Goal: Information Seeking & Learning: Learn about a topic

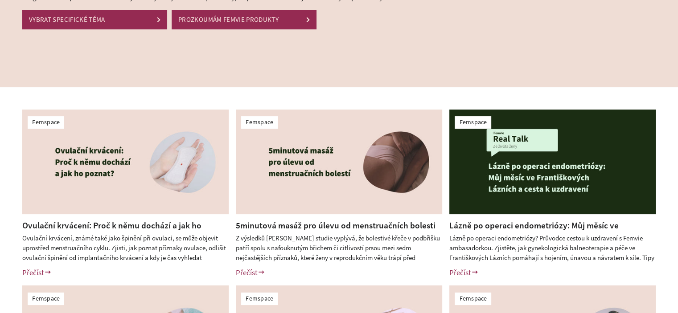
scroll to position [134, 0]
click at [161, 219] on div at bounding box center [125, 165] width 206 height 111
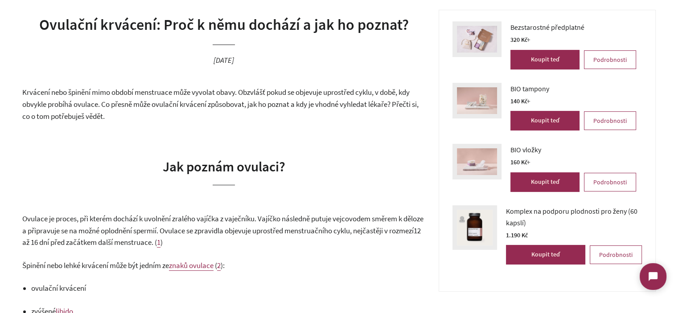
click at [178, 90] on span "Krvácení nebo špinění mimo období menstruace může vyvolat obavy. Obzvlášť pokud…" at bounding box center [220, 103] width 396 height 33
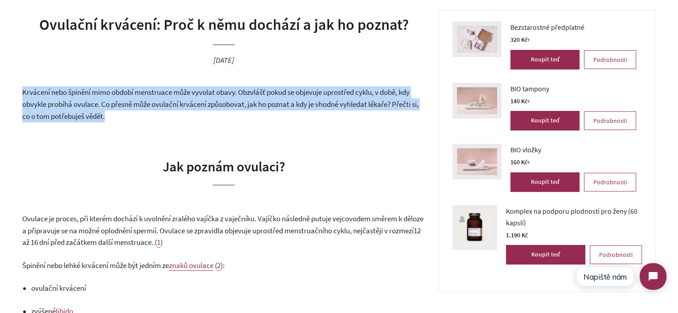
click at [178, 90] on span "Krvácení nebo špinění mimo období menstruace může vyvolat obavy. Obzvlášť pokud…" at bounding box center [220, 103] width 396 height 33
click at [188, 107] on span "Krvácení nebo špinění mimo období menstruace může vyvolat obavy. Obzvlášť pokud…" at bounding box center [220, 103] width 396 height 33
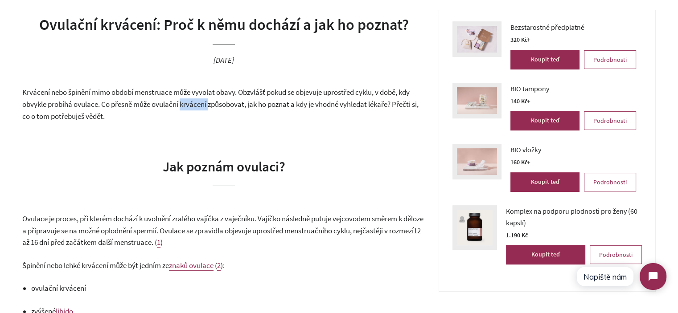
click at [188, 107] on span "Krvácení nebo špinění mimo období menstruace může vyvolat obavy. Obzvlášť pokud…" at bounding box center [220, 103] width 396 height 33
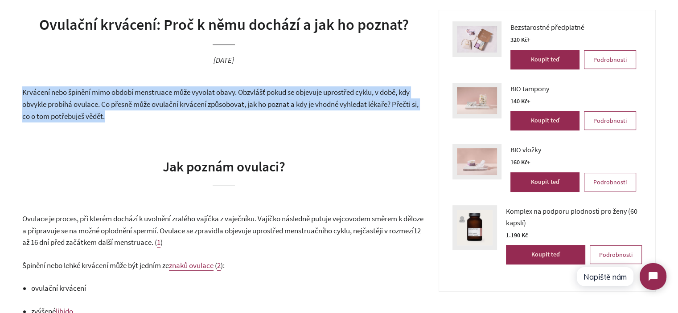
click at [188, 107] on span "Krvácení nebo špinění mimo období menstruace může vyvolat obavy. Obzvlášť pokud…" at bounding box center [220, 103] width 396 height 33
click at [203, 115] on p "Krvácení nebo špinění mimo období menstruace může vyvolat obavy. Obzvlášť pokud…" at bounding box center [223, 104] width 403 height 36
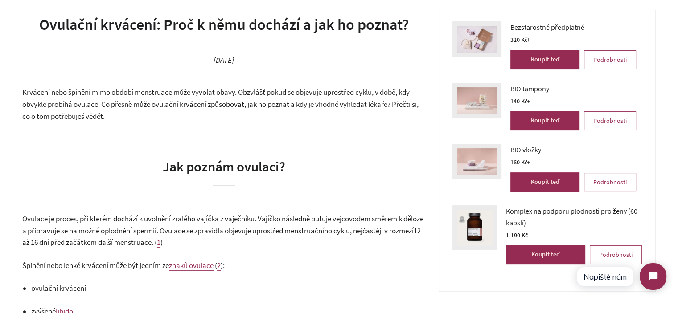
click at [204, 110] on p "Krvácení nebo špinění mimo období menstruace může vyvolat obavy. Obzvlášť pokud…" at bounding box center [223, 104] width 403 height 36
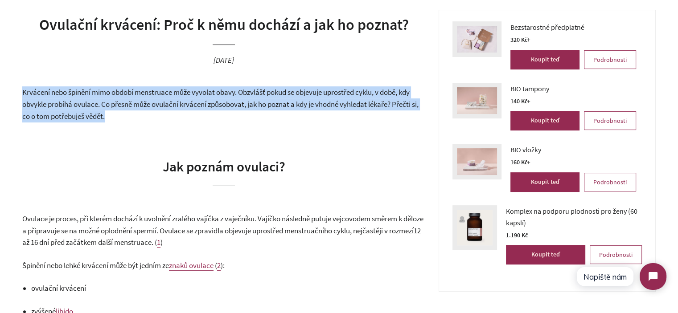
click at [204, 110] on p "Krvácení nebo špinění mimo období menstruace může vyvolat obavy. Obzvlášť pokud…" at bounding box center [223, 104] width 403 height 36
click at [221, 119] on p "Krvácení nebo špinění mimo období menstruace může vyvolat obavy. Obzvlášť pokud…" at bounding box center [223, 104] width 403 height 36
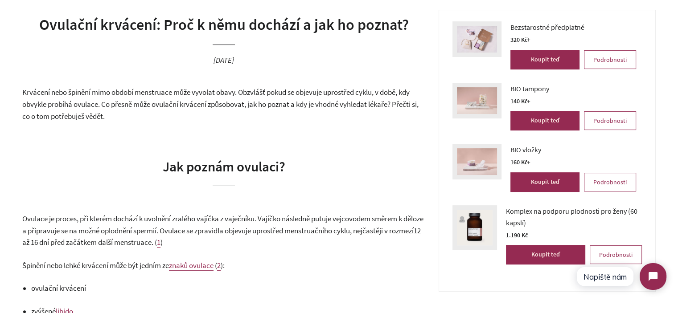
click at [217, 109] on span "Krvácení nebo špinění mimo období menstruace může vyvolat obavy. Obzvlášť pokud…" at bounding box center [220, 103] width 396 height 33
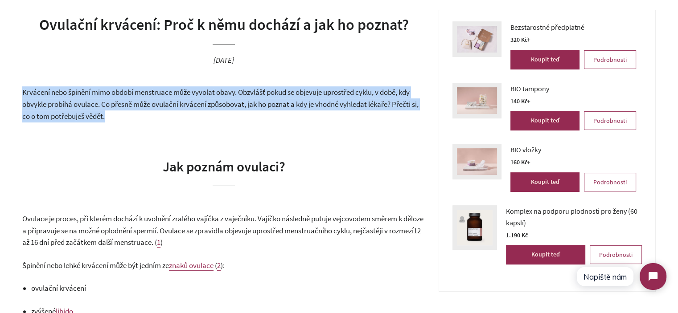
click at [217, 109] on span "Krvácení nebo špinění mimo období menstruace může vyvolat obavy. Obzvlášť pokud…" at bounding box center [220, 103] width 396 height 33
click at [221, 114] on p "Krvácení nebo špinění mimo období menstruace může vyvolat obavy. Obzvlášť pokud…" at bounding box center [223, 104] width 403 height 36
click at [230, 119] on p "Krvácení nebo špinění mimo období menstruace může vyvolat obavy. Obzvlášť pokud…" at bounding box center [223, 104] width 403 height 36
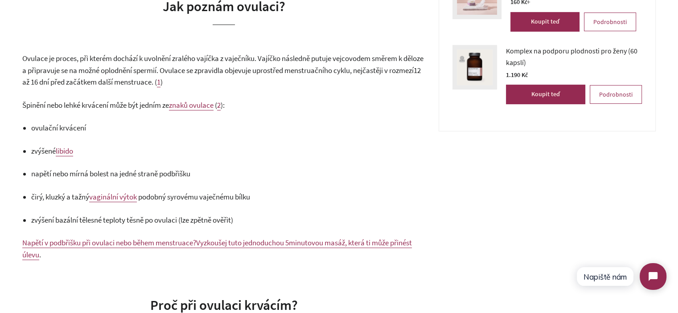
scroll to position [401, 0]
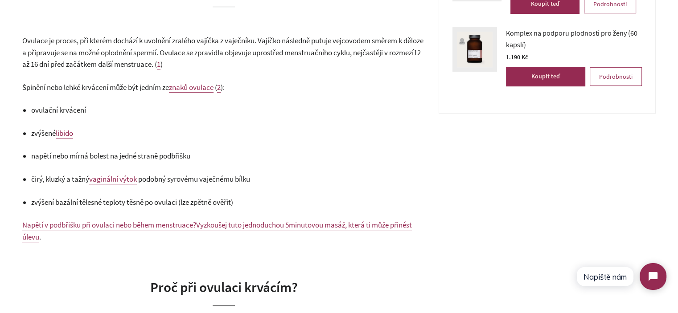
click at [274, 49] on span "Ovulace je proces, při kterém dochází k uvolnění zralého vajíčka z vaječníku. V…" at bounding box center [222, 47] width 401 height 22
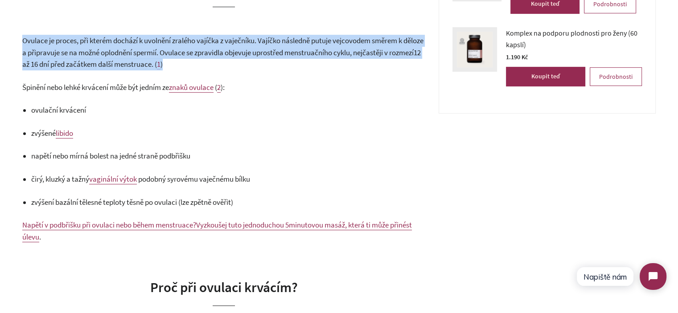
click at [274, 49] on span "Ovulace je proces, při kterém dochází k uvolnění zralého vajíčka z vaječníku. V…" at bounding box center [222, 47] width 401 height 22
click at [269, 60] on p "Ovulace je proces, při kterém dochází k uvolnění zralého vajíčka z vaječníku. V…" at bounding box center [223, 53] width 403 height 36
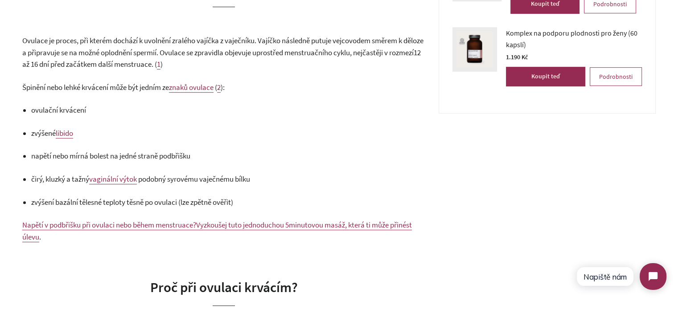
click at [39, 41] on span "Ovulace je proces, při kterém dochází k uvolnění zralého vajíčka z vaječníku. V…" at bounding box center [222, 47] width 401 height 22
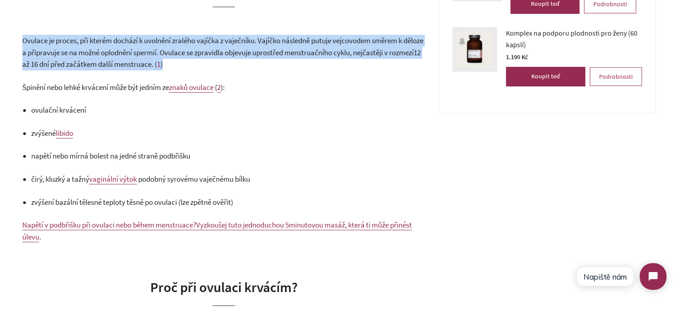
drag, startPoint x: 39, startPoint y: 41, endPoint x: 234, endPoint y: 69, distance: 196.3
click at [230, 69] on p "Ovulace je proces, při kterém dochází k uvolnění zralého vajíčka z vaječníku. V…" at bounding box center [223, 53] width 403 height 36
click at [234, 69] on p "Ovulace je proces, při kterém dochází k uvolnění zralého vajíčka z vaječníku. V…" at bounding box center [223, 53] width 403 height 36
drag, startPoint x: 99, startPoint y: 58, endPoint x: 9, endPoint y: 41, distance: 91.3
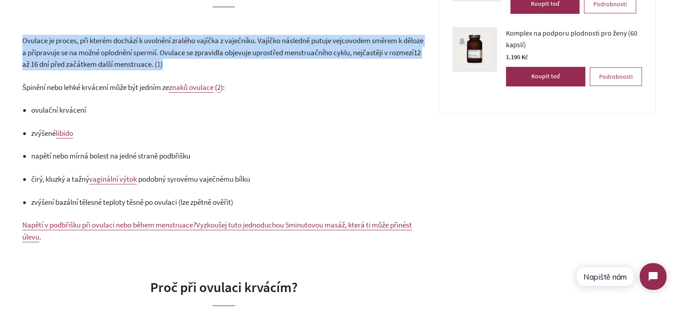
click at [29, 41] on span "Ovulace je proces, při kterém dochází k uvolnění zralého vajíčka z vaječníku. V…" at bounding box center [222, 47] width 401 height 22
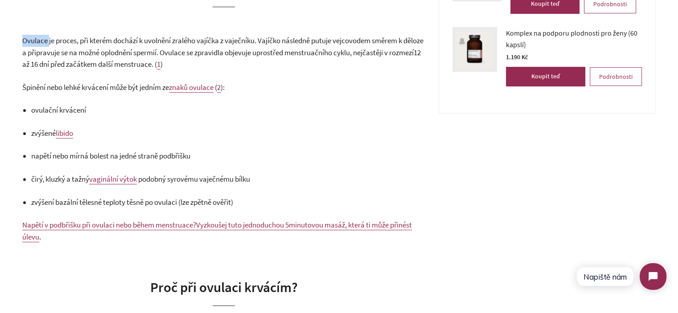
click at [29, 41] on span "Ovulace je proces, při kterém dochází k uvolnění zralého vajíčka z vaječníku. V…" at bounding box center [222, 47] width 401 height 22
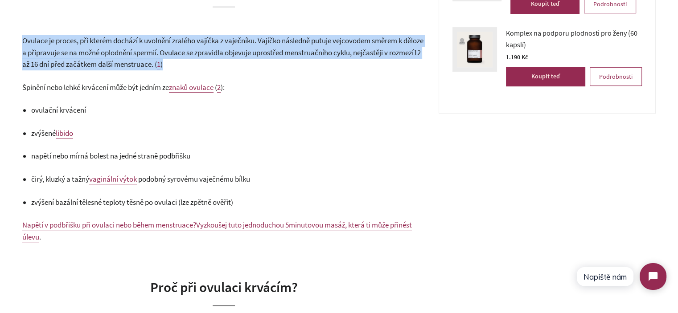
click at [29, 41] on span "Ovulace je proces, při kterém dochází k uvolnění zralého vajíčka z vaječníku. V…" at bounding box center [222, 47] width 401 height 22
click at [147, 48] on span "Ovulace je proces, při kterém dochází k uvolnění zralého vajíčka z vaječníku. V…" at bounding box center [222, 47] width 401 height 22
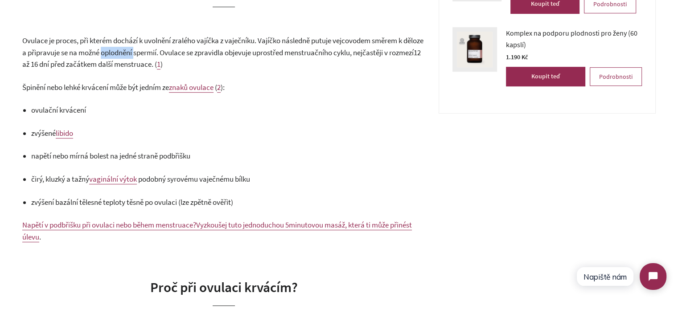
click at [147, 48] on span "Ovulace je proces, při kterém dochází k uvolnění zralého vajíčka z vaječníku. V…" at bounding box center [222, 47] width 401 height 22
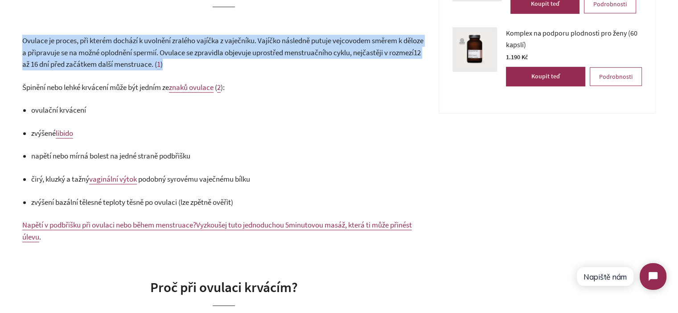
click at [147, 48] on span "Ovulace je proces, při kterém dochází k uvolnění zralého vajíčka z vaječníku. V…" at bounding box center [222, 47] width 401 height 22
click at [315, 51] on span "Ovulace je proces, při kterém dochází k uvolnění zralého vajíčka z vaječníku. V…" at bounding box center [222, 47] width 401 height 22
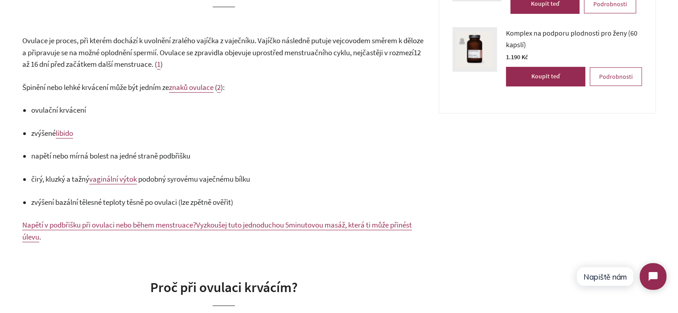
click at [222, 125] on ul "ovulační krvácení zvýšené libido napětí nebo mírná bolest na jedné straně podbř…" at bounding box center [228, 156] width 394 height 104
click at [40, 57] on p "Ovulace je proces, při kterém dochází k uvolnění zralého vajíčka z vaječníku. V…" at bounding box center [223, 53] width 403 height 36
click at [40, 57] on span "Ovulace je proces, při kterém dochází k uvolnění zralého vajíčka z vaječníku. V…" at bounding box center [222, 47] width 401 height 22
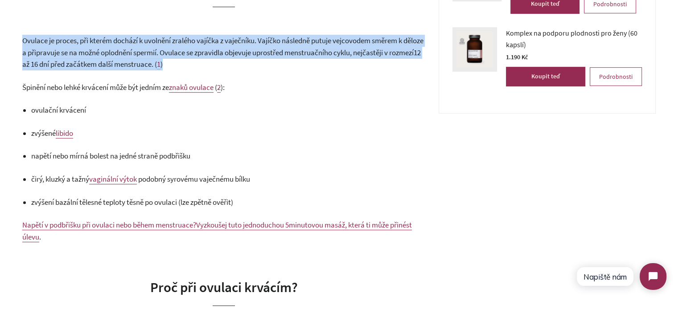
click at [40, 57] on span "Ovulace je proces, při kterém dochází k uvolnění zralého vajíčka z vaječníku. V…" at bounding box center [222, 47] width 401 height 22
click at [116, 57] on p "Ovulace je proces, při kterém dochází k uvolnění zralého vajíčka z vaječníku. V…" at bounding box center [223, 53] width 403 height 36
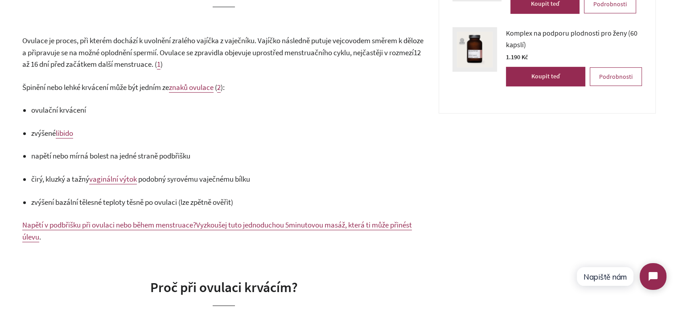
click at [167, 58] on p "Ovulace je proces, při kterém dochází k uvolnění zralého vajíčka z vaječníku. V…" at bounding box center [223, 53] width 403 height 36
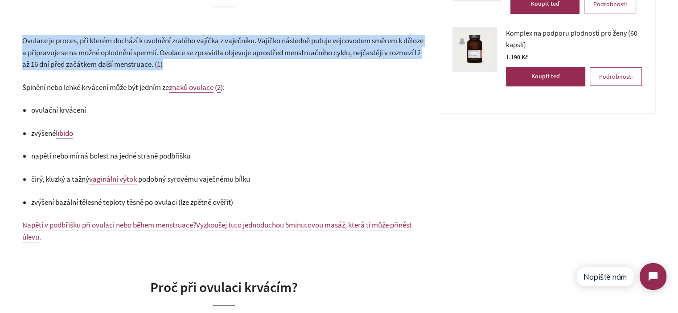
drag, startPoint x: 167, startPoint y: 58, endPoint x: 247, endPoint y: 60, distance: 79.8
click at [168, 58] on p "Ovulace je proces, při kterém dochází k uvolnění zralého vajíčka z vaječníku. V…" at bounding box center [223, 53] width 403 height 36
click at [267, 61] on p "Ovulace je proces, při kterém dochází k uvolnění zralého vajíčka z vaječníku. V…" at bounding box center [223, 53] width 403 height 36
drag, startPoint x: 166, startPoint y: 66, endPoint x: 4, endPoint y: 46, distance: 163.0
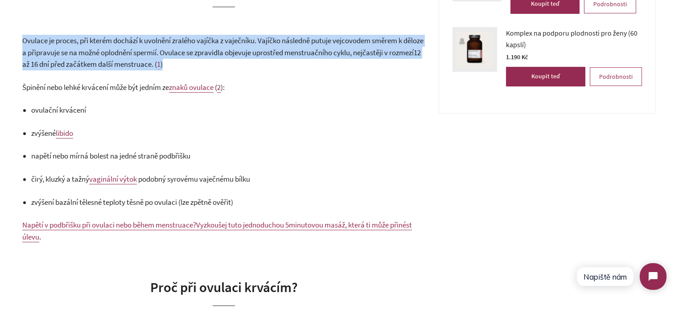
click at [25, 41] on span "Ovulace je proces, při kterém dochází k uvolnění zralého vajíčka z vaječníku. V…" at bounding box center [222, 47] width 401 height 22
drag, startPoint x: 22, startPoint y: 41, endPoint x: 266, endPoint y: 64, distance: 244.9
click at [266, 64] on p "Ovulace je proces, při kterém dochází k uvolnění zralého vajíčka z vaječníku. V…" at bounding box center [223, 53] width 403 height 36
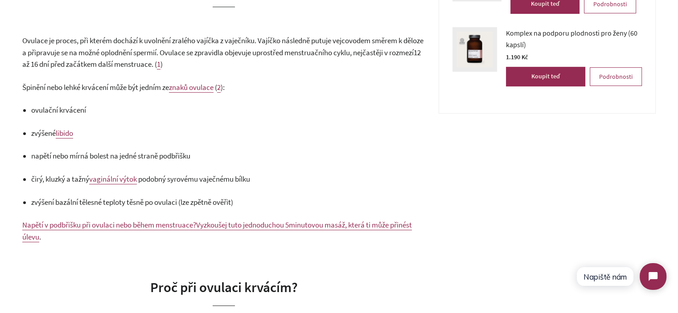
scroll to position [357, 0]
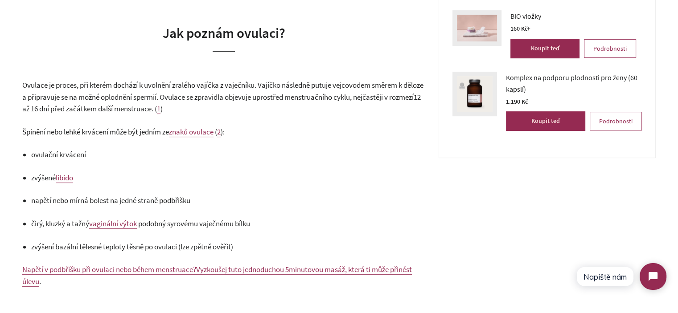
click at [277, 96] on span "Ovulace je proces, při kterém dochází k uvolnění zralého vajíčka z vaječníku. V…" at bounding box center [222, 91] width 401 height 22
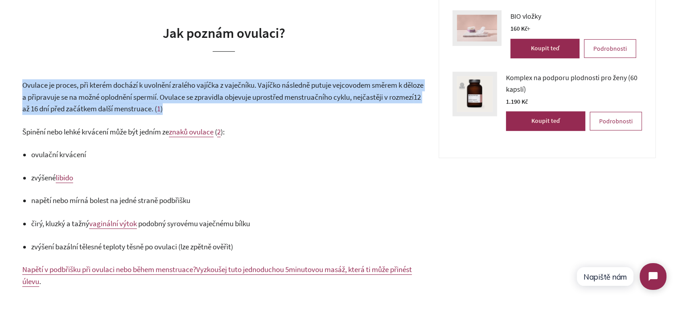
click at [277, 96] on span "Ovulace je proces, při kterém dochází k uvolnění zralého vajíčka z vaječníku. V…" at bounding box center [222, 91] width 401 height 22
click at [283, 111] on p "Ovulace je proces, při kterém dochází k uvolnění zralého vajíčka z vaječníku. V…" at bounding box center [223, 97] width 403 height 36
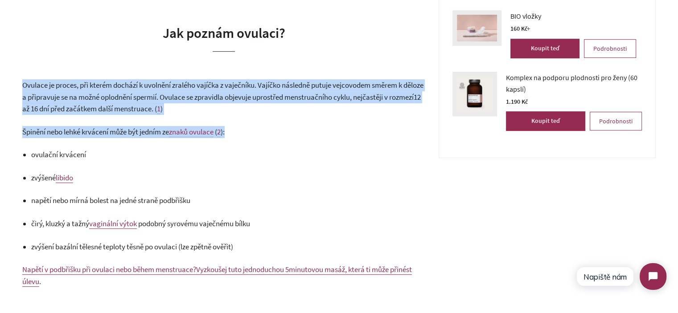
drag, startPoint x: 255, startPoint y: 136, endPoint x: 21, endPoint y: 87, distance: 238.7
drag, startPoint x: 22, startPoint y: 85, endPoint x: 255, endPoint y: 131, distance: 237.6
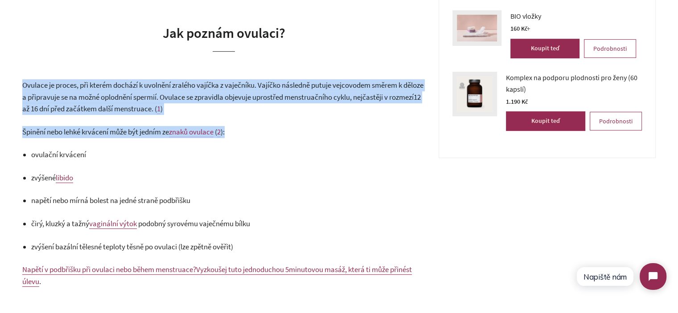
click at [255, 131] on p "Špinění nebo lehké krvácení může být jedním ze znaků ovulace ( 2 ):" at bounding box center [223, 132] width 403 height 12
drag, startPoint x: 244, startPoint y: 131, endPoint x: 25, endPoint y: 90, distance: 222.6
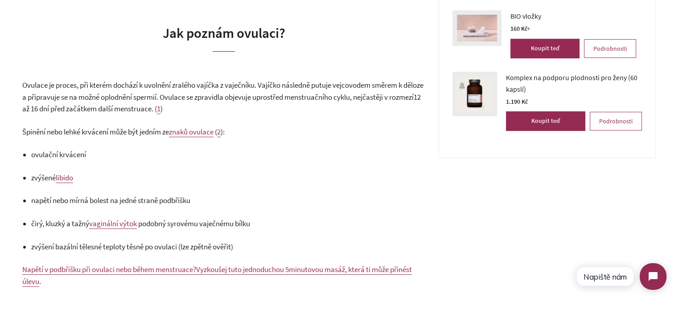
click at [25, 90] on span "Ovulace je proces, při kterém dochází k uvolnění zralého vajíčka z vaječníku. V…" at bounding box center [222, 91] width 401 height 22
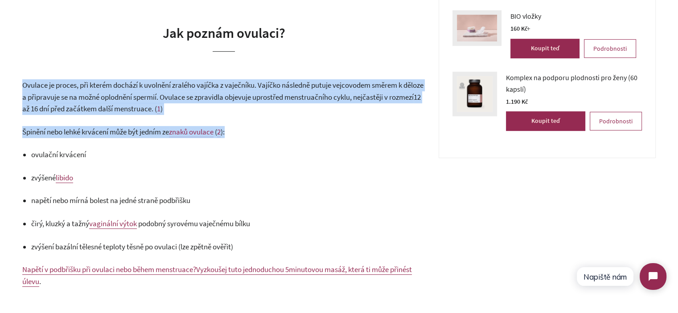
drag, startPoint x: 23, startPoint y: 83, endPoint x: 262, endPoint y: 137, distance: 245.2
click at [262, 137] on p "Špinění nebo lehké krvácení může být jedním ze znaků ovulace ( 2 ):" at bounding box center [223, 132] width 403 height 12
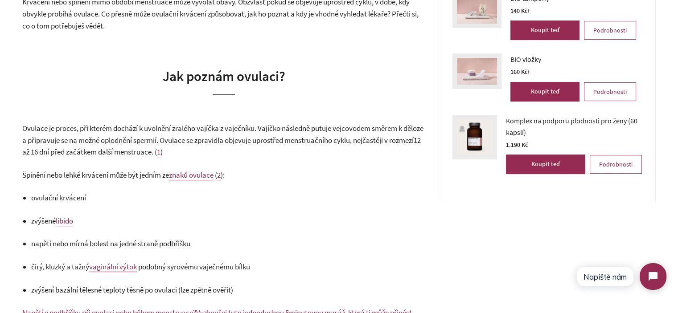
scroll to position [312, 0]
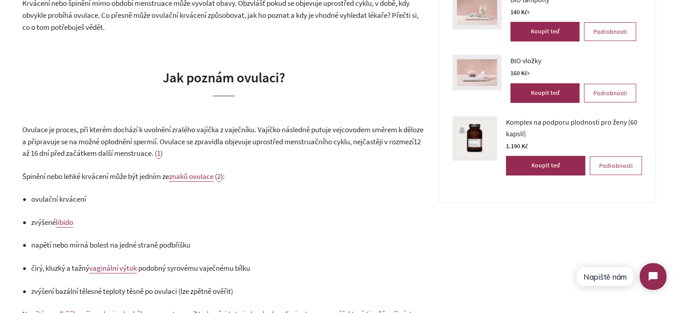
click at [234, 131] on span "Ovulace je proces, při kterém dochází k uvolnění zralého vajíčka z vaječníku. V…" at bounding box center [222, 136] width 401 height 22
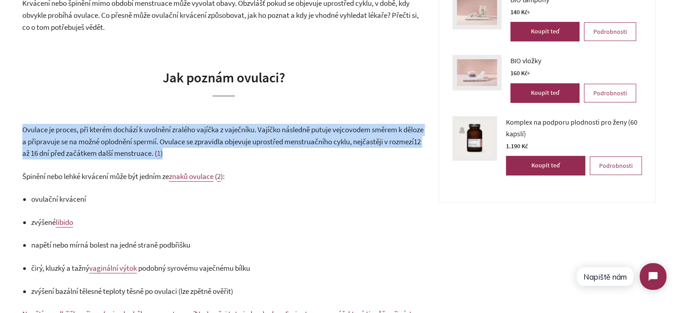
click at [234, 131] on span "Ovulace je proces, při kterém dochází k uvolnění zralého vajíčka z vaječníku. V…" at bounding box center [222, 136] width 401 height 22
click at [253, 142] on span "Ovulace je proces, při kterém dochází k uvolnění zralého vajíčka z vaječníku. V…" at bounding box center [222, 136] width 401 height 22
drag, startPoint x: 234, startPoint y: 156, endPoint x: 13, endPoint y: 131, distance: 222.8
click at [28, 130] on span "Ovulace je proces, při kterém dochází k uvolnění zralého vajíčka z vaječníku. V…" at bounding box center [222, 136] width 401 height 22
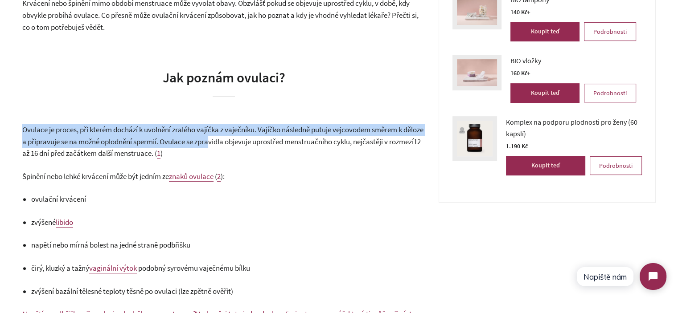
drag, startPoint x: 22, startPoint y: 130, endPoint x: 241, endPoint y: 147, distance: 219.5
click at [241, 147] on p "Ovulace je proces, při kterém dochází k uvolnění zralého vajíčka z vaječníku. V…" at bounding box center [223, 142] width 403 height 36
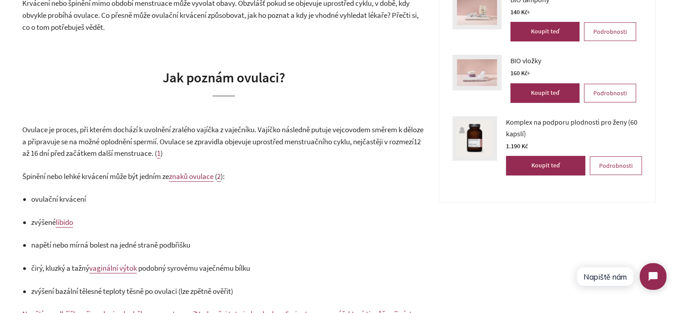
click at [243, 149] on p "Ovulace je proces, při kterém dochází k uvolnění zralého vajíčka z vaječníku. V…" at bounding box center [223, 142] width 403 height 36
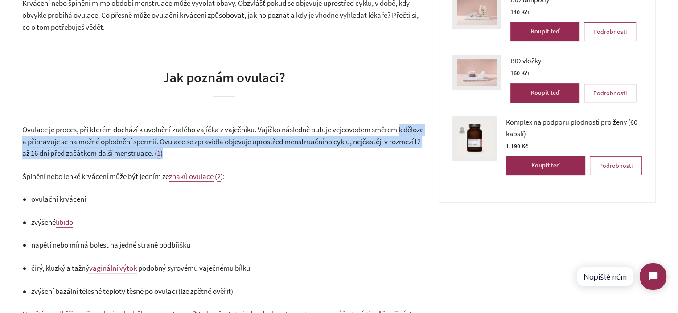
drag, startPoint x: 244, startPoint y: 151, endPoint x: 28, endPoint y: 137, distance: 216.2
click at [49, 137] on span "Ovulace je proces, při kterém dochází k uvolnění zralého vajíčka z vaječníku. V…" at bounding box center [222, 136] width 401 height 22
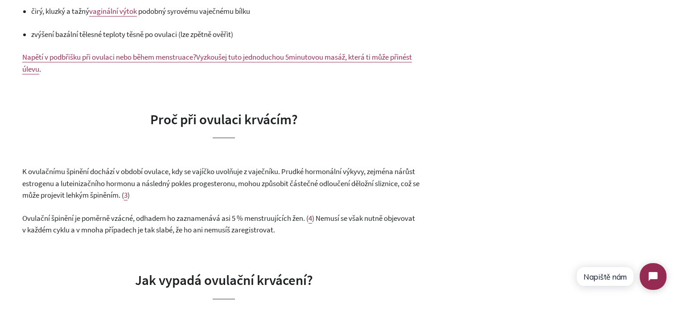
scroll to position [624, 0]
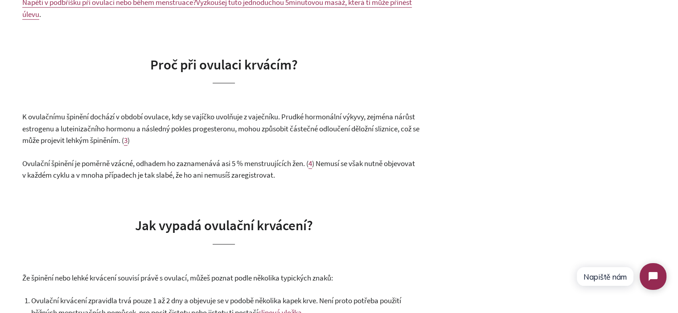
click at [266, 125] on span "K ovulačnímu špinění dochází v období ovulace, kdy se vajíčko uvolňuje z vaječn…" at bounding box center [220, 128] width 397 height 33
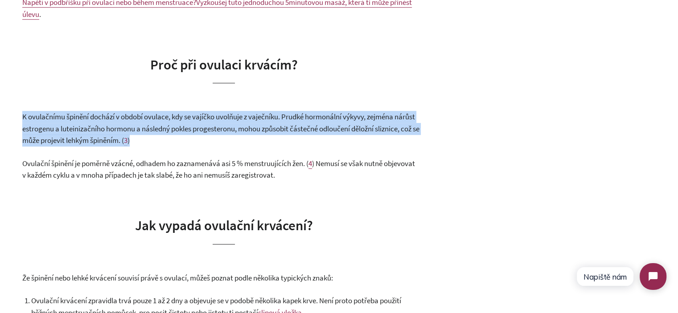
click at [266, 125] on span "K ovulačnímu špinění dochází v období ovulace, kdy se vajíčko uvolňuje z vaječn…" at bounding box center [220, 128] width 397 height 33
click at [288, 130] on span "K ovulačnímu špinění dochází v období ovulace, kdy se vajíčko uvolňuje z vaječn…" at bounding box center [220, 128] width 397 height 33
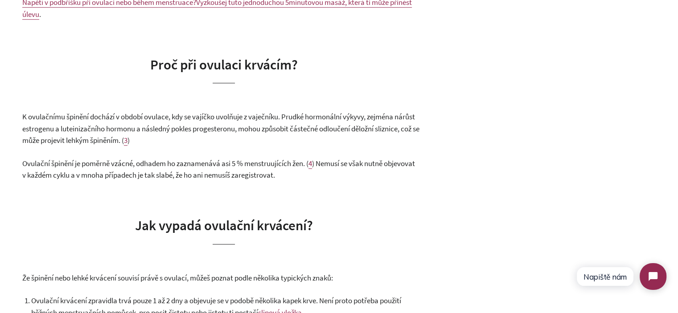
drag, startPoint x: 207, startPoint y: 140, endPoint x: 21, endPoint y: 117, distance: 187.2
drag, startPoint x: 21, startPoint y: 115, endPoint x: 260, endPoint y: 146, distance: 240.9
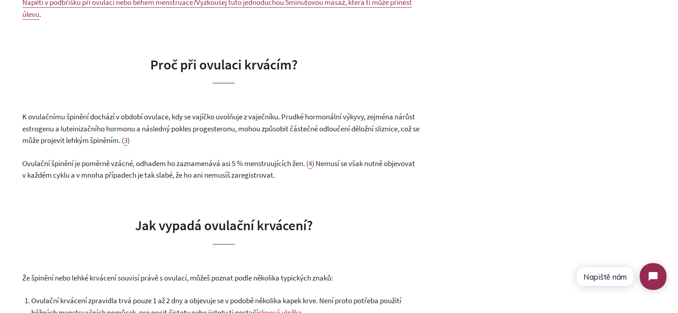
copy p "K ovulačnímu špinění dochází v období ovulace, kdy se vajíčko uvolňuje z vaječn…"
click at [251, 178] on span ") Nemusí se však nutně objevovat v každém cyklu a v mnoha případech je tak slab…" at bounding box center [218, 170] width 393 height 22
click at [161, 127] on span "K ovulačnímu špinění dochází v období ovulace, kdy se vajíčko uvolňuje z vaječn…" at bounding box center [220, 128] width 397 height 33
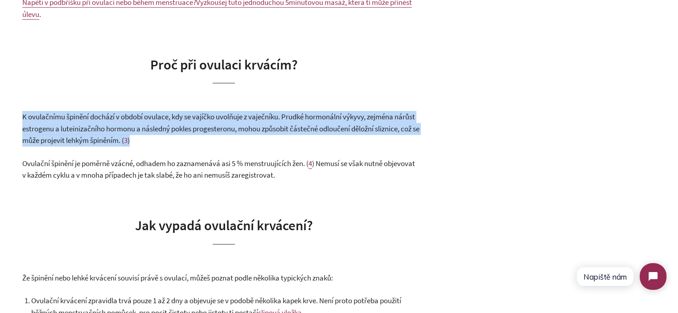
click at [161, 127] on span "K ovulačnímu špinění dochází v období ovulace, kdy se vajíčko uvolňuje z vaječn…" at bounding box center [220, 128] width 397 height 33
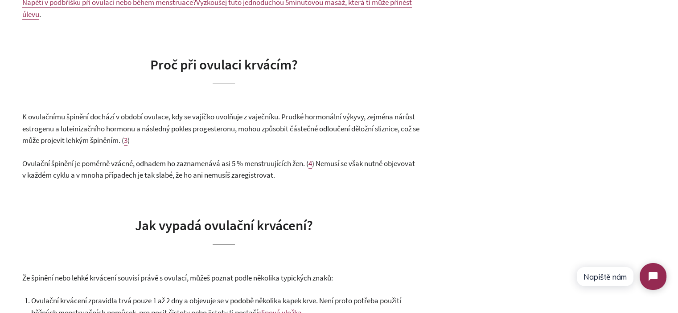
click at [243, 171] on span ") Nemusí se však nutně objevovat v každém cyklu a v mnoha případech je tak slab…" at bounding box center [218, 170] width 393 height 22
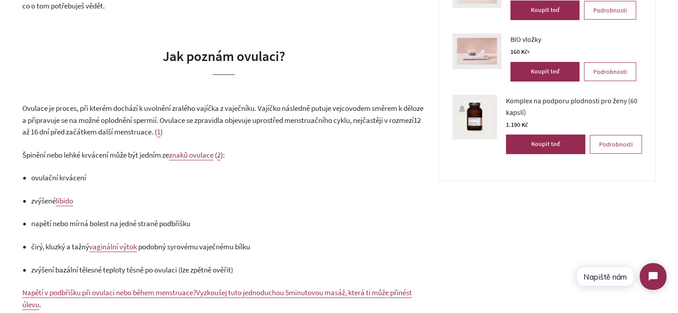
scroll to position [312, 0]
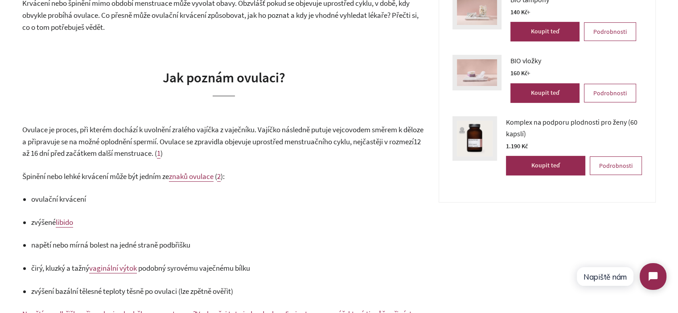
click at [111, 149] on span "12 až 16 dní před začátkem další menstruace. (" at bounding box center [221, 148] width 398 height 22
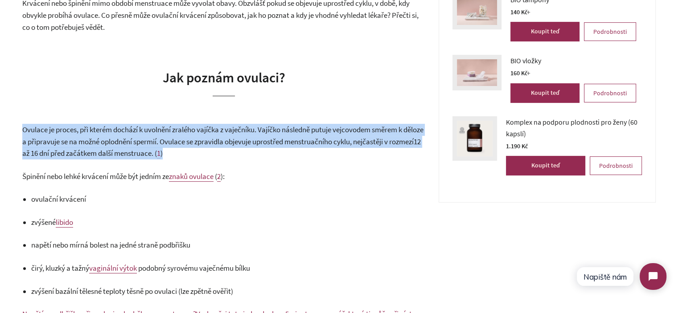
click at [111, 149] on span "12 až 16 dní před začátkem další menstruace. (" at bounding box center [221, 148] width 398 height 22
click at [166, 139] on span "Ovulace je proces, při kterém dochází k uvolnění zralého vajíčka z vaječníku. V…" at bounding box center [222, 136] width 401 height 22
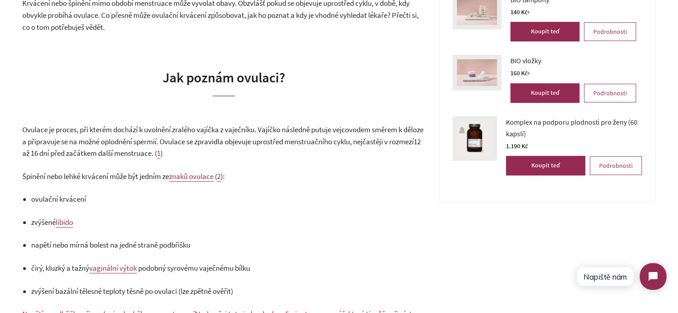
click at [265, 135] on p "Ovulace je proces, při kterém dochází k uvolnění zralého vajíčka z vaječníku. V…" at bounding box center [223, 142] width 403 height 36
click at [102, 130] on span "Ovulace je proces, při kterém dochází k uvolnění zralého vajíčka z vaječníku. V…" at bounding box center [222, 136] width 401 height 22
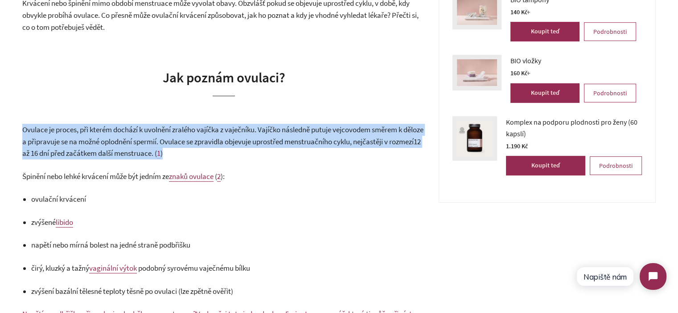
click at [102, 130] on span "Ovulace je proces, při kterém dochází k uvolnění zralého vajíčka z vaječníku. V…" at bounding box center [222, 136] width 401 height 22
click at [95, 131] on span "Ovulace je proces, při kterém dochází k uvolnění zralého vajíčka z vaječníku. V…" at bounding box center [222, 136] width 401 height 22
click at [33, 131] on span "Ovulace je proces, při kterém dochází k uvolnění zralého vajíčka z vaječníku. V…" at bounding box center [222, 136] width 401 height 22
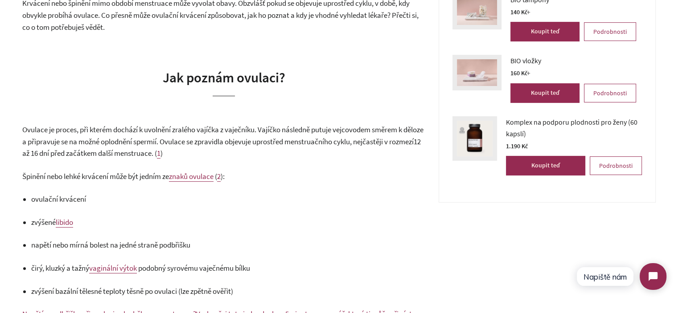
click at [25, 131] on span "Ovulace je proces, při kterém dochází k uvolnění zralého vajíčka z vaječníku. V…" at bounding box center [222, 136] width 401 height 22
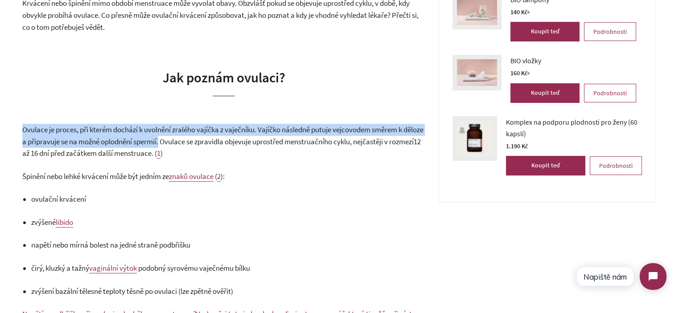
drag, startPoint x: 25, startPoint y: 131, endPoint x: 188, endPoint y: 141, distance: 163.0
click at [188, 141] on span "Ovulace je proces, při kterém dochází k uvolnění zralého vajíčka z vaječníku. V…" at bounding box center [222, 136] width 401 height 22
copy span "Ovulace je proces, při kterém dochází k uvolnění zralého vajíčka z vaječníku. V…"
drag, startPoint x: 299, startPoint y: 111, endPoint x: 309, endPoint y: 66, distance: 46.6
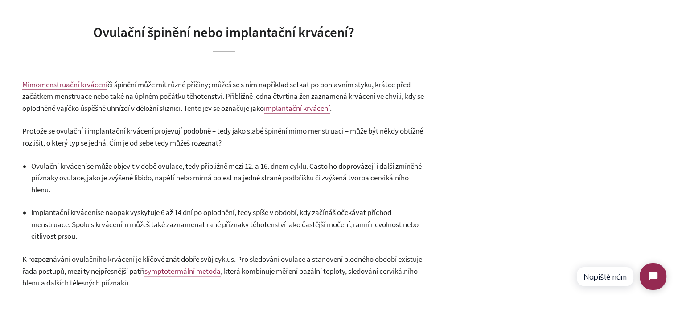
scroll to position [1114, 0]
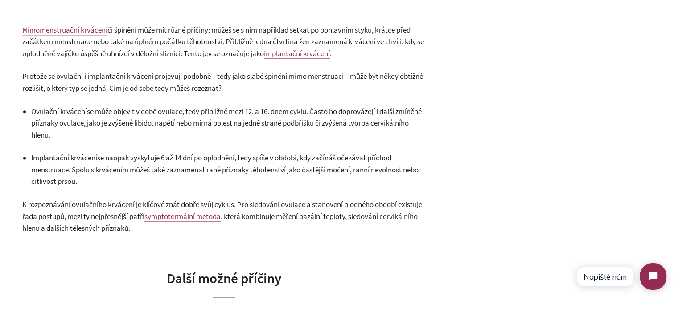
click at [80, 131] on span "se může objevit v době ovulace, tedy přibližně mezi 12. a 16. dnem cyklu. Často…" at bounding box center [226, 123] width 390 height 33
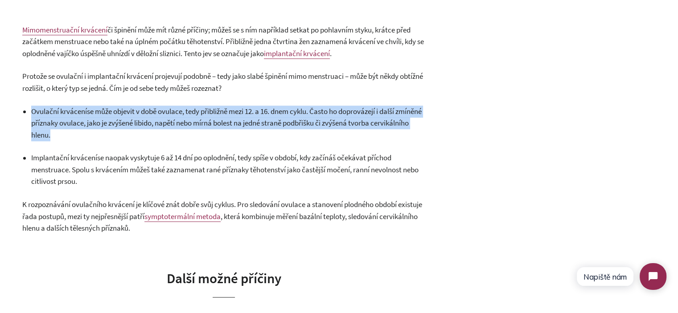
click at [80, 131] on span "se může objevit v době ovulace, tedy přibližně mezi 12. a 16. dnem cyklu. Často…" at bounding box center [226, 123] width 390 height 33
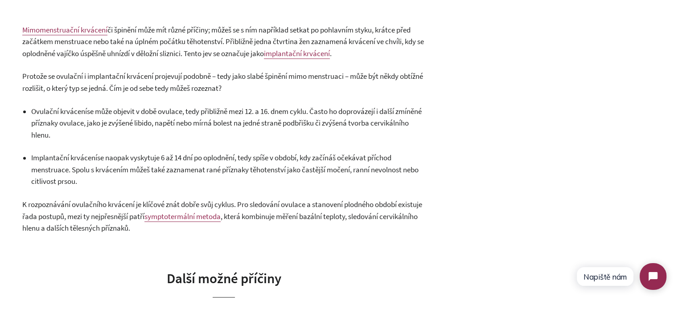
click at [93, 156] on span "Implantační krvácení" at bounding box center [64, 158] width 66 height 10
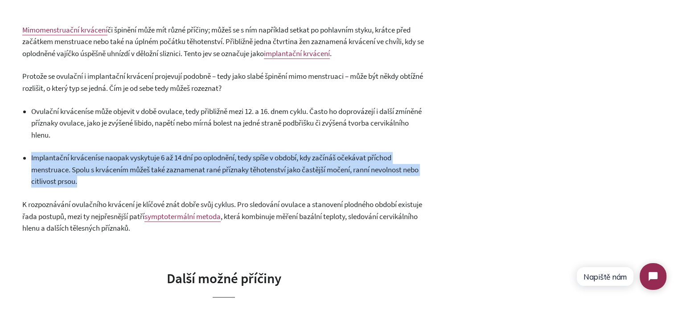
click at [93, 156] on span "Implantační krvácení" at bounding box center [64, 158] width 66 height 10
click at [106, 174] on span "se naopak vyskytuje 6 až 14 dní po oplodnění, tedy spíše v období, kdy začínáš …" at bounding box center [224, 169] width 387 height 33
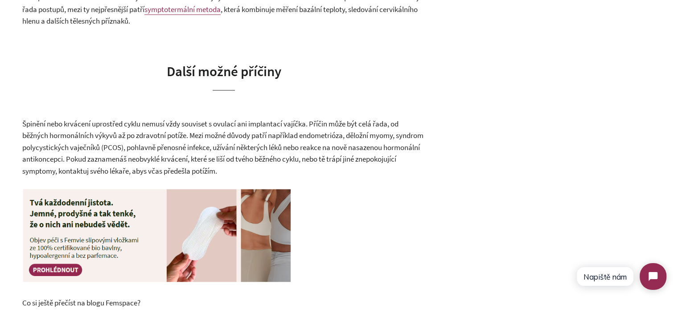
scroll to position [1337, 0]
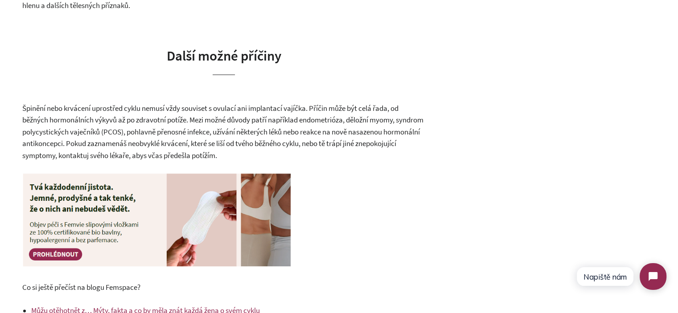
click at [196, 114] on p "Špinění nebo krvácení uprostřed cyklu nemusí vždy souviset s ovulací ani implan…" at bounding box center [223, 132] width 403 height 59
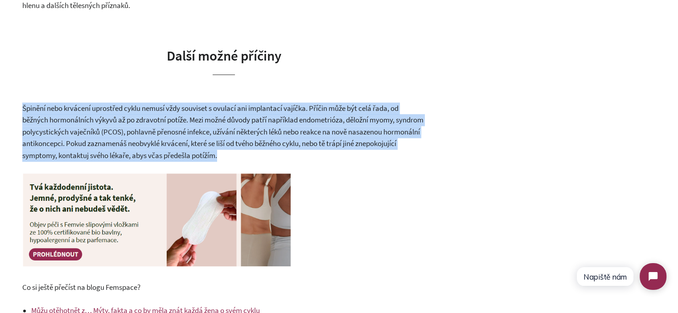
click at [196, 114] on p "Špinění nebo krvácení uprostřed cyklu nemusí vždy souviset s ovulací ani implan…" at bounding box center [223, 132] width 403 height 59
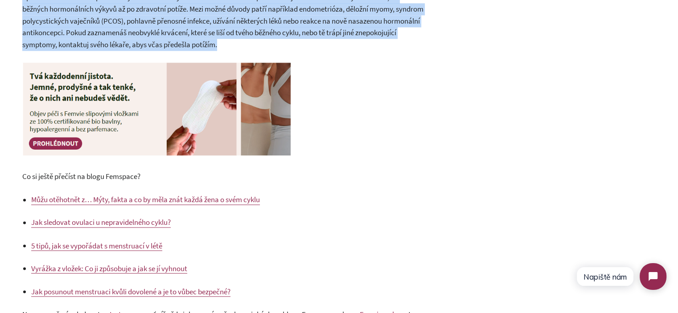
scroll to position [1471, 0]
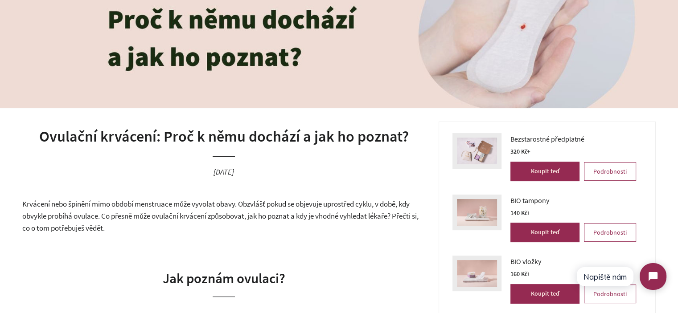
scroll to position [134, 0]
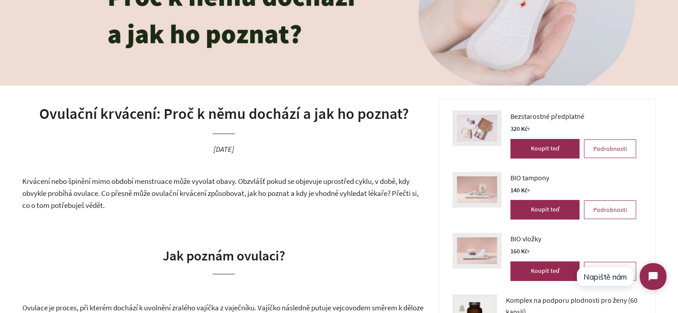
click at [234, 183] on span "Krvácení nebo špinění mimo období menstruace může vyvolat obavy. Obzvlášť pokud…" at bounding box center [220, 192] width 396 height 33
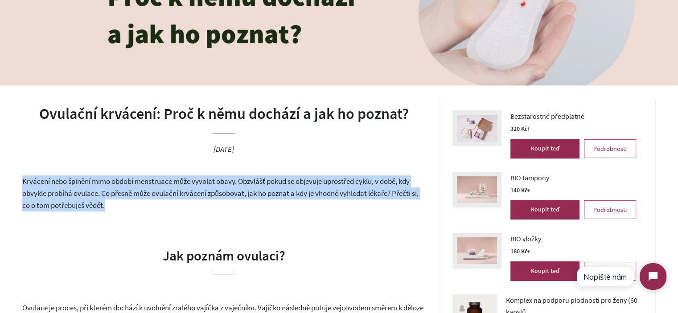
click at [234, 183] on span "Krvácení nebo špinění mimo období menstruace může vyvolat obavy. Obzvlášť pokud…" at bounding box center [220, 192] width 396 height 33
click at [220, 199] on p "Krvácení nebo špinění mimo období menstruace může vyvolat obavy. Obzvlášť pokud…" at bounding box center [223, 194] width 403 height 36
click at [135, 201] on p "Krvácení nebo špinění mimo období menstruace může vyvolat obavy. Obzvlášť pokud…" at bounding box center [223, 194] width 403 height 36
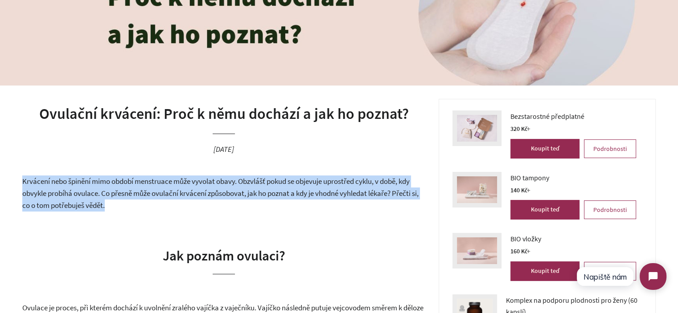
click at [204, 208] on p "Krvácení nebo špinění mimo období menstruace může vyvolat obavy. Obzvlášť pokud…" at bounding box center [223, 194] width 403 height 36
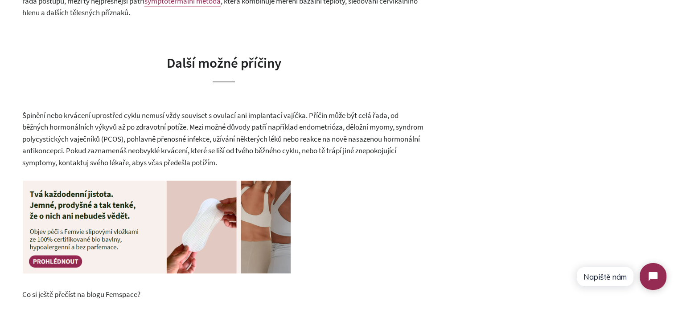
scroll to position [1337, 0]
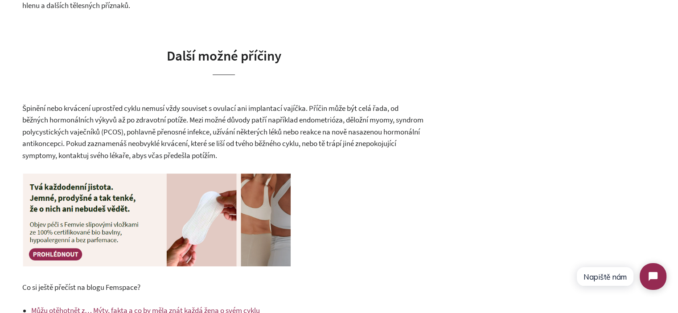
click at [223, 135] on span "Špinění nebo krvácení uprostřed cyklu nemusí vždy souviset s ovulací ani implan…" at bounding box center [222, 131] width 401 height 57
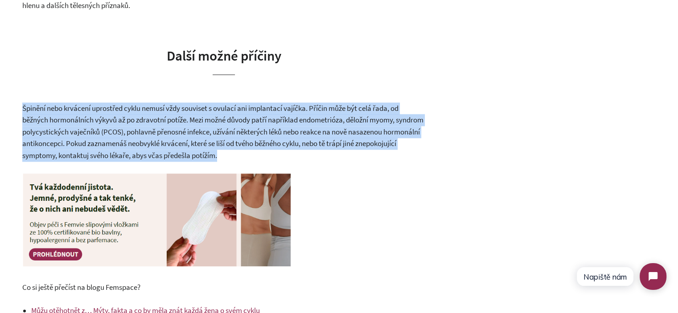
click at [223, 135] on span "Špinění nebo krvácení uprostřed cyklu nemusí vždy souviset s ovulací ani implan…" at bounding box center [222, 131] width 401 height 57
click at [282, 158] on p "Špinění nebo krvácení uprostřed cyklu nemusí vždy souviset s ovulací ani implan…" at bounding box center [223, 132] width 403 height 59
click at [279, 156] on p "Špinění nebo krvácení uprostřed cyklu nemusí vždy souviset s ovulací ani implan…" at bounding box center [223, 132] width 403 height 59
drag, startPoint x: 271, startPoint y: 154, endPoint x: 20, endPoint y: 110, distance: 254.3
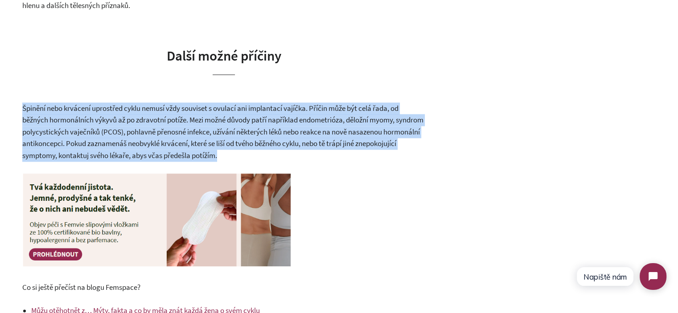
drag, startPoint x: 20, startPoint y: 110, endPoint x: 262, endPoint y: 157, distance: 246.5
click at [262, 157] on span "Špinění nebo krvácení uprostřed cyklu nemusí vždy souviset s ovulací ani implan…" at bounding box center [222, 131] width 401 height 57
drag, startPoint x: 267, startPoint y: 157, endPoint x: 16, endPoint y: 104, distance: 255.6
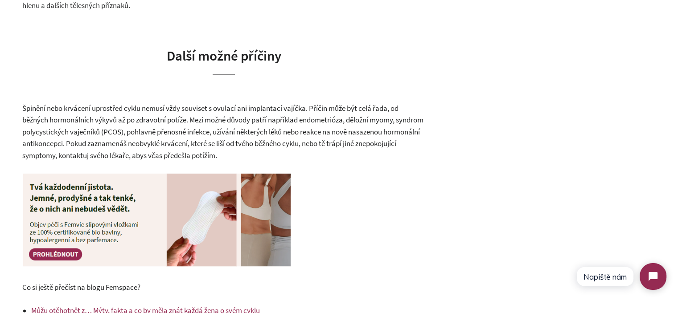
click at [235, 145] on span "Špinění nebo krvácení uprostřed cyklu nemusí vždy souviset s ovulací ani implan…" at bounding box center [222, 131] width 401 height 57
click at [239, 145] on span "Špinění nebo krvácení uprostřed cyklu nemusí vždy souviset s ovulací ani implan…" at bounding box center [222, 131] width 401 height 57
click at [312, 155] on p "Špinění nebo krvácení uprostřed cyklu nemusí vždy souviset s ovulací ani implan…" at bounding box center [223, 132] width 403 height 59
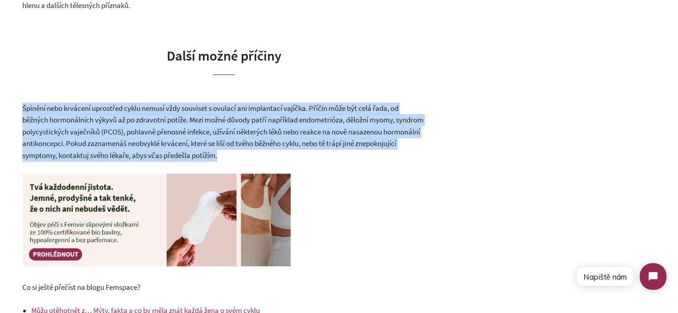
click at [312, 155] on p "Špinění nebo krvácení uprostřed cyklu nemusí vždy souviset s ovulací ani implan…" at bounding box center [223, 132] width 403 height 59
click at [346, 160] on p "Špinění nebo krvácení uprostřed cyklu nemusí vždy souviset s ovulací ani implan…" at bounding box center [223, 132] width 403 height 59
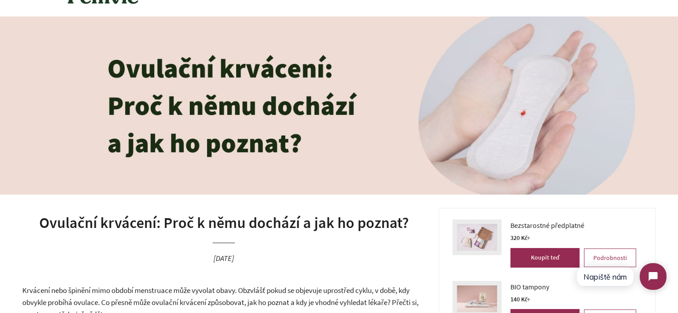
scroll to position [89, 0]
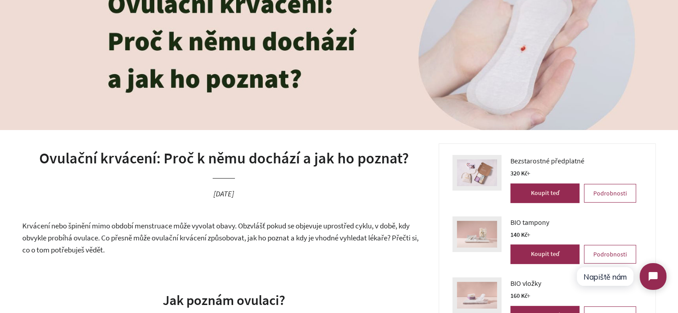
click at [41, 226] on span "Krvácení nebo špinění mimo období menstruace může vyvolat obavy. Obzvlášť pokud…" at bounding box center [220, 237] width 396 height 33
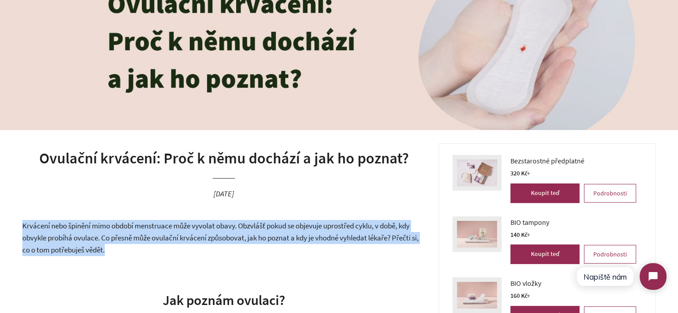
drag, startPoint x: 41, startPoint y: 226, endPoint x: 140, endPoint y: 242, distance: 99.7
click at [140, 242] on span "Krvácení nebo špinění mimo období menstruace může vyvolat obavy. Obzvlášť pokud…" at bounding box center [220, 237] width 396 height 33
drag, startPoint x: 346, startPoint y: 226, endPoint x: 282, endPoint y: 226, distance: 64.2
click at [346, 226] on span "Krvácení nebo špinění mimo období menstruace může vyvolat obavy. Obzvlášť pokud…" at bounding box center [220, 237] width 396 height 33
click at [242, 227] on span "Krvácení nebo špinění mimo období menstruace může vyvolat obavy. Obzvlášť pokud…" at bounding box center [220, 237] width 396 height 33
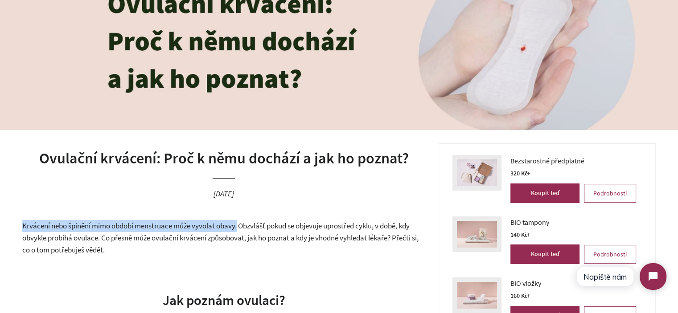
drag, startPoint x: 240, startPoint y: 228, endPoint x: 66, endPoint y: 240, distance: 174.3
copy span "Krvácení nebo špinění mimo období menstruace může vyvolat obavy."
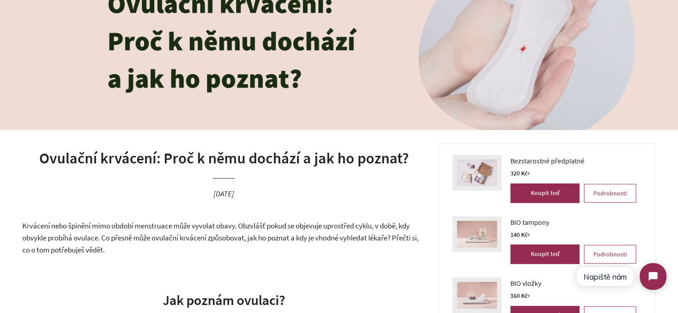
click at [296, 164] on h1 "Ovulační krvácení: Proč k němu dochází a jak ho poznat?" at bounding box center [223, 158] width 403 height 21
click at [305, 228] on span "Krvácení nebo špinění mimo období menstruace může vyvolat obavy. Obzvlášť pokud…" at bounding box center [220, 237] width 396 height 33
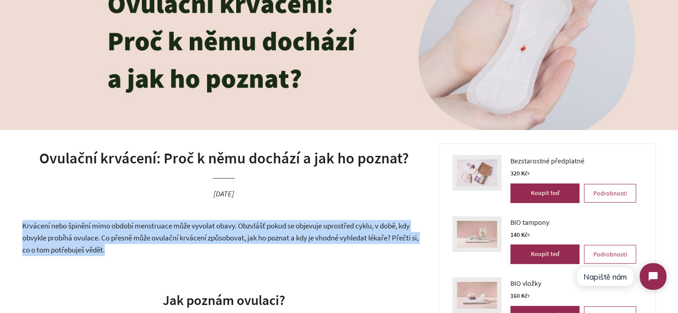
click at [305, 228] on span "Krvácení nebo špinění mimo období menstruace může vyvolat obavy. Obzvlášť pokud…" at bounding box center [220, 237] width 396 height 33
click at [260, 247] on p "Krvácení nebo špinění mimo období menstruace může vyvolat obavy. Obzvlášť pokud…" at bounding box center [223, 238] width 403 height 36
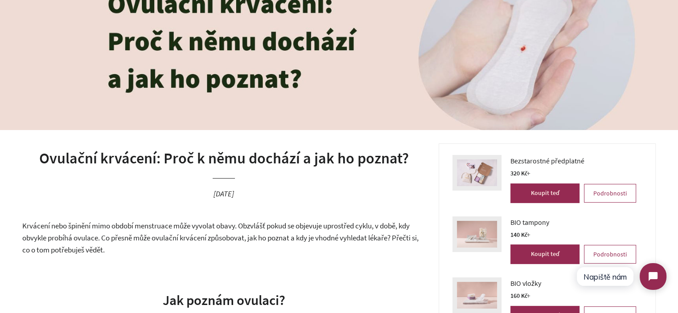
drag, startPoint x: 246, startPoint y: 247, endPoint x: 243, endPoint y: 230, distance: 17.6
click at [243, 230] on p "Krvácení nebo špinění mimo období menstruace může vyvolat obavy. Obzvlášť pokud…" at bounding box center [223, 238] width 403 height 36
click at [243, 230] on span "Krvácení nebo špinění mimo období menstruace může vyvolat obavy. Obzvlášť pokud…" at bounding box center [220, 237] width 396 height 33
drag, startPoint x: 243, startPoint y: 227, endPoint x: 241, endPoint y: 251, distance: 24.6
click at [241, 251] on p "Krvácení nebo špinění mimo období menstruace může vyvolat obavy. Obzvlášť pokud…" at bounding box center [223, 238] width 403 height 36
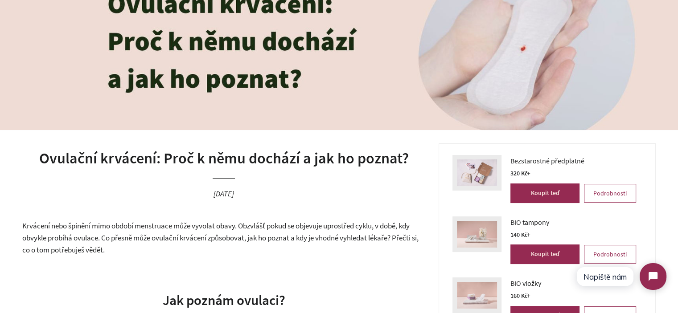
click at [241, 251] on p "Krvácení nebo špinění mimo období menstruace může vyvolat obavy. Obzvlášť pokud…" at bounding box center [223, 238] width 403 height 36
drag, startPoint x: 241, startPoint y: 248, endPoint x: 5, endPoint y: 224, distance: 236.5
click at [53, 231] on span "Krvácení nebo špinění mimo období menstruace může vyvolat obavy. Obzvlášť pokud…" at bounding box center [220, 237] width 396 height 33
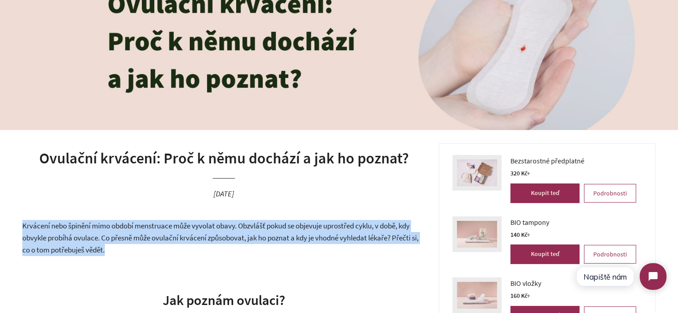
click at [53, 231] on span "Krvácení nebo špinění mimo období menstruace může vyvolat obavy. Obzvlášť pokud…" at bounding box center [220, 237] width 396 height 33
